Goal: Obtain resource: Download file/media

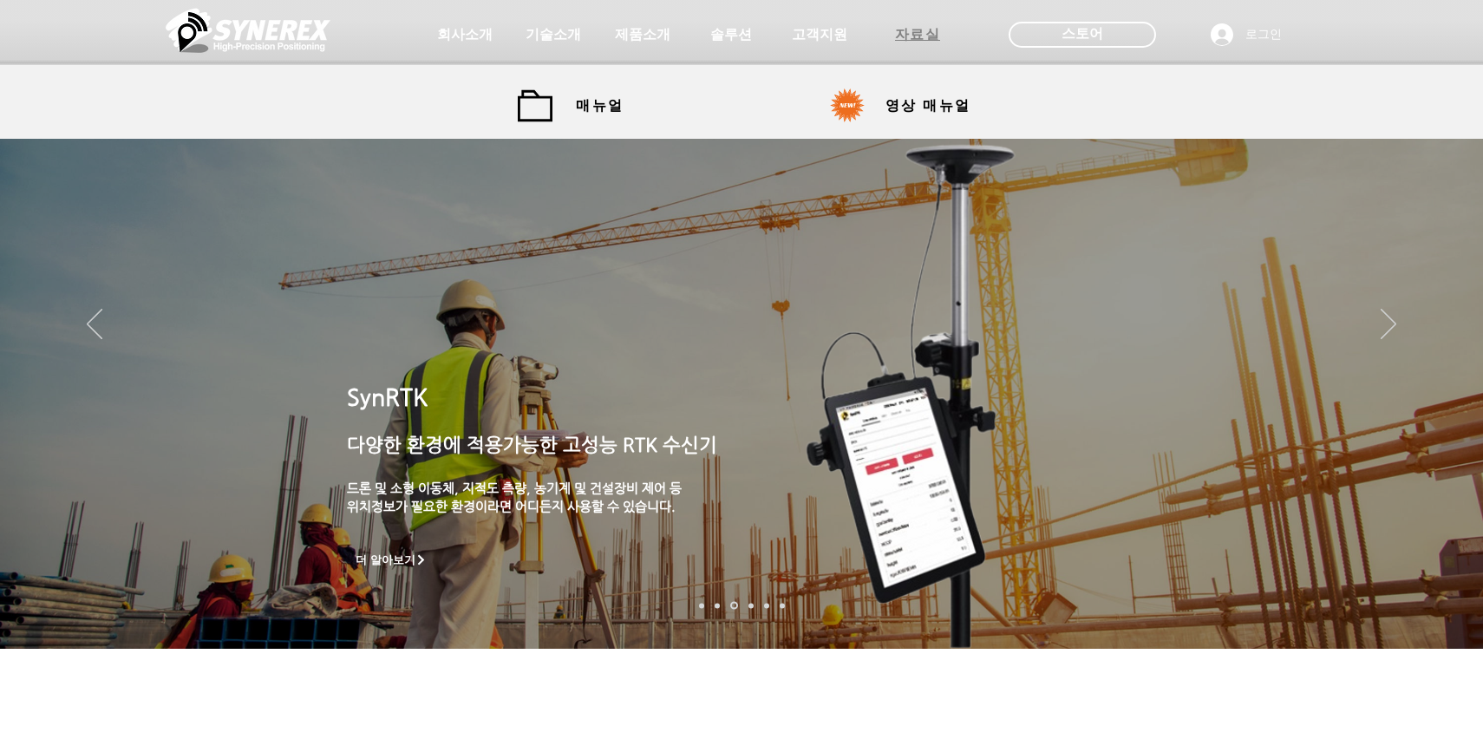
click at [921, 36] on span "자료실" at bounding box center [918, 35] width 46 height 18
click at [571, 106] on span "매뉴얼" at bounding box center [600, 105] width 78 height 35
click at [888, 477] on img "슬라이드쇼" at bounding box center [916, 396] width 418 height 550
click at [902, 28] on span "자료실" at bounding box center [918, 35] width 46 height 18
click at [822, 29] on span "고객지원" at bounding box center [819, 35] width 61 height 18
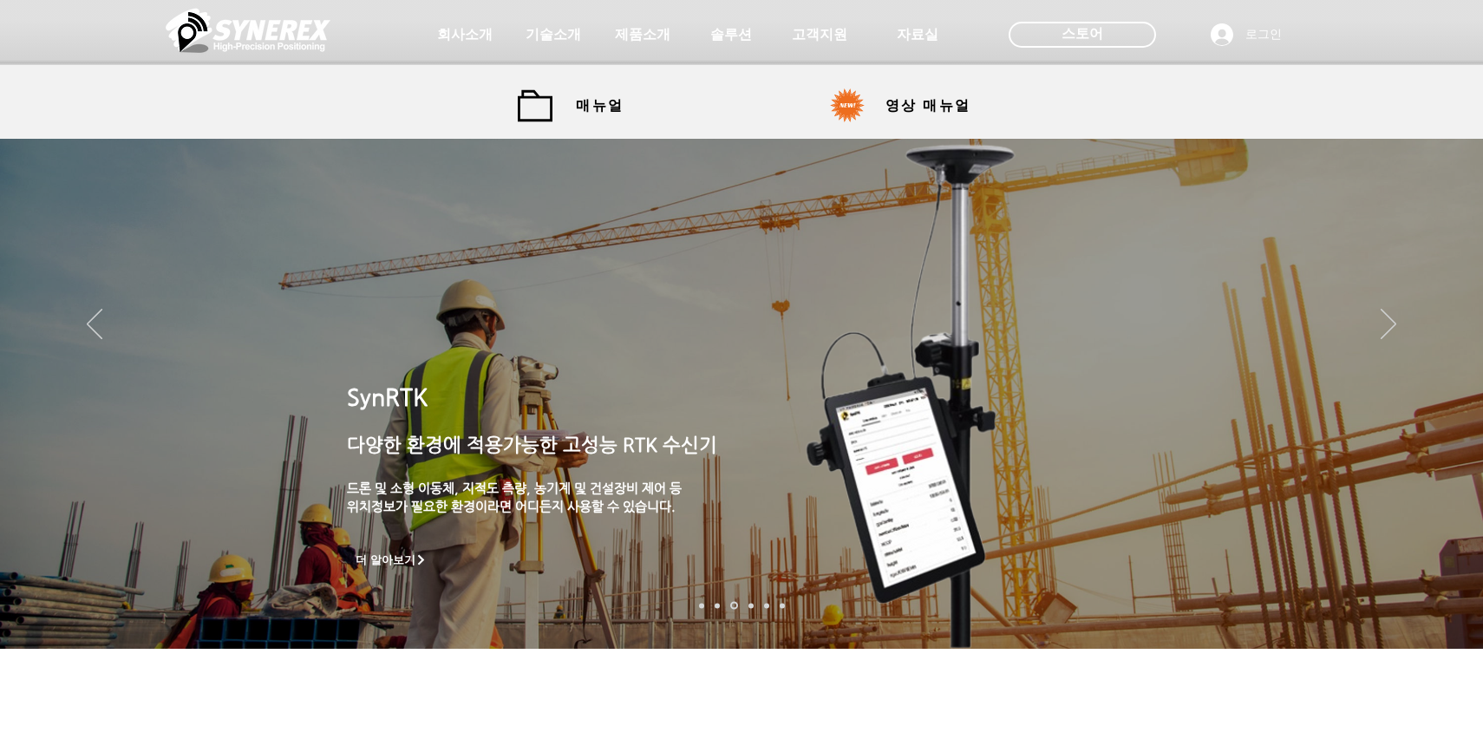
click at [717, 13] on div at bounding box center [741, 32] width 1483 height 65
click at [717, 29] on span "솔루션" at bounding box center [731, 35] width 46 height 18
click at [646, 45] on span "제품소개" at bounding box center [642, 34] width 87 height 35
click at [577, 29] on span "기술소개" at bounding box center [553, 35] width 61 height 18
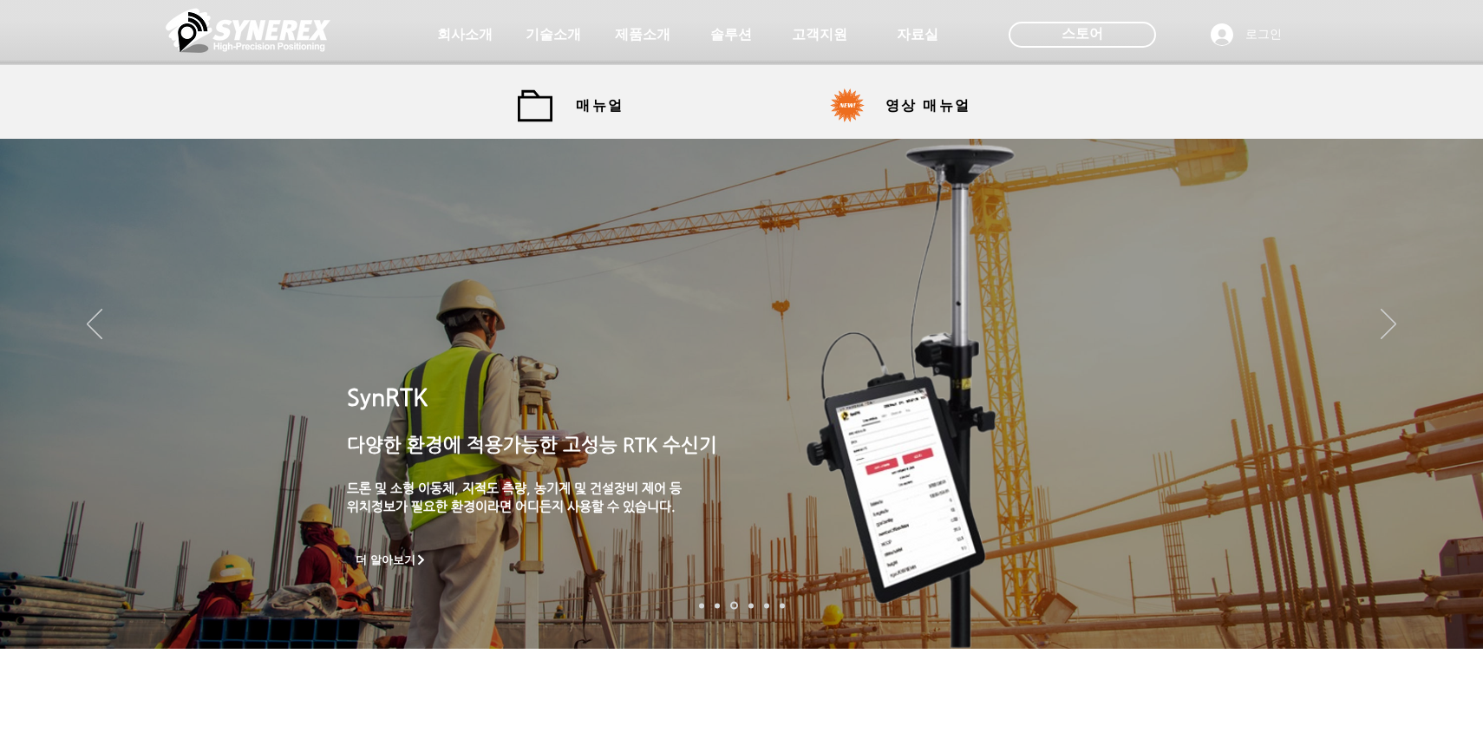
click at [843, 191] on div at bounding box center [741, 128] width 1483 height 257
click at [720, 22] on span "솔루션" at bounding box center [731, 34] width 87 height 35
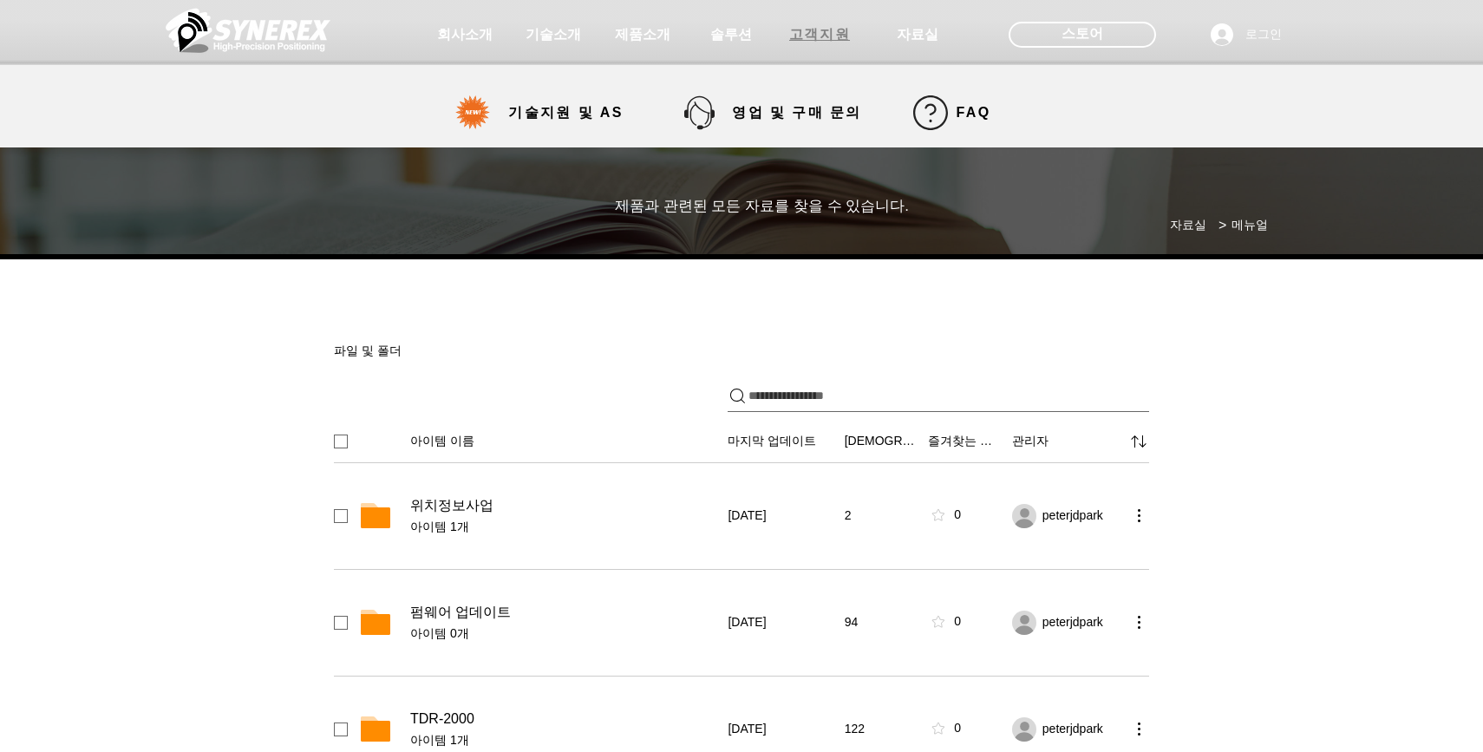
click at [832, 31] on span "고객지원" at bounding box center [819, 35] width 61 height 18
click at [916, 42] on span "자료실" at bounding box center [918, 35] width 46 height 18
select select "******"
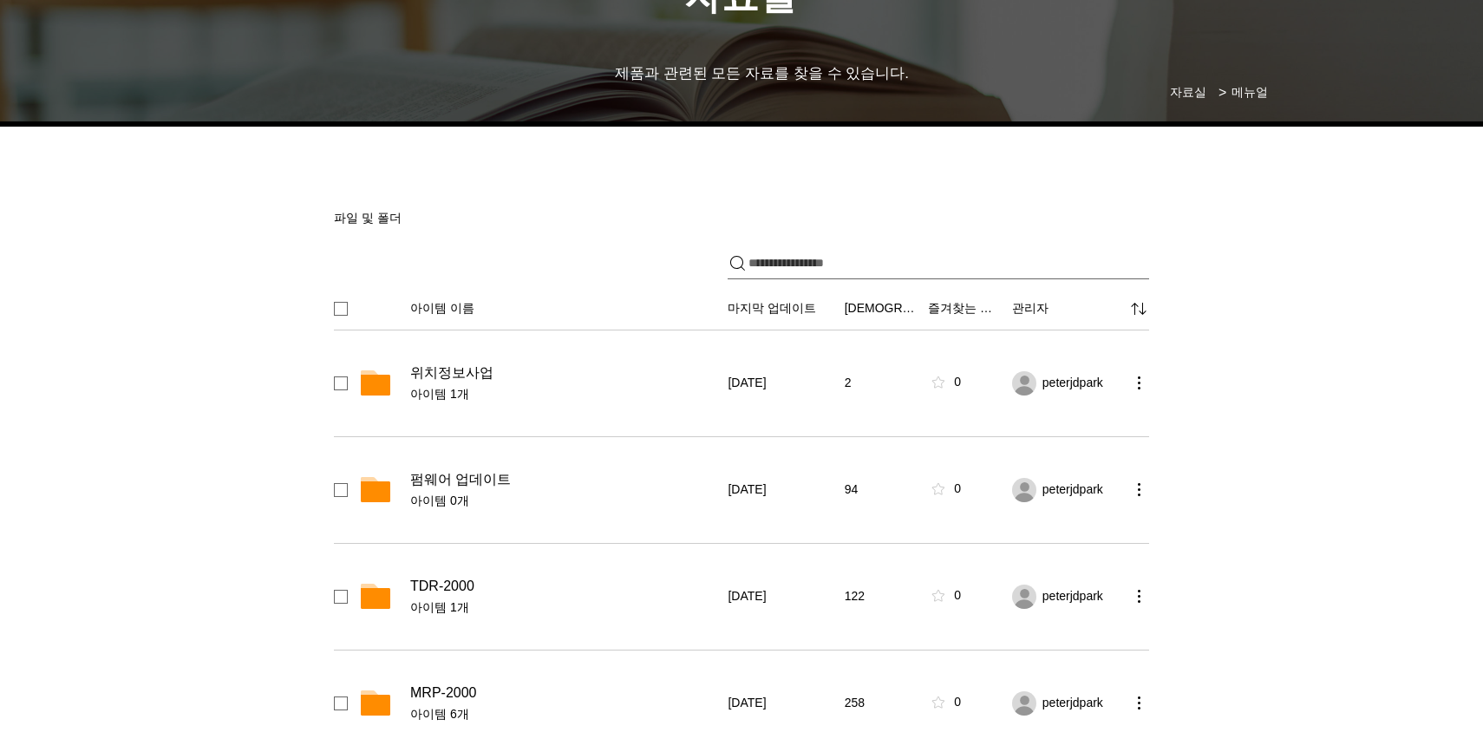
scroll to position [806, 0]
